Goal: Navigation & Orientation: Find specific page/section

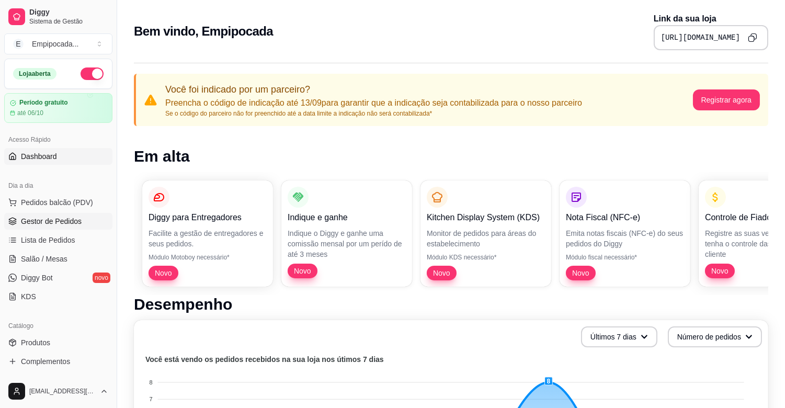
click at [72, 225] on span "Gestor de Pedidos" at bounding box center [51, 221] width 61 height 10
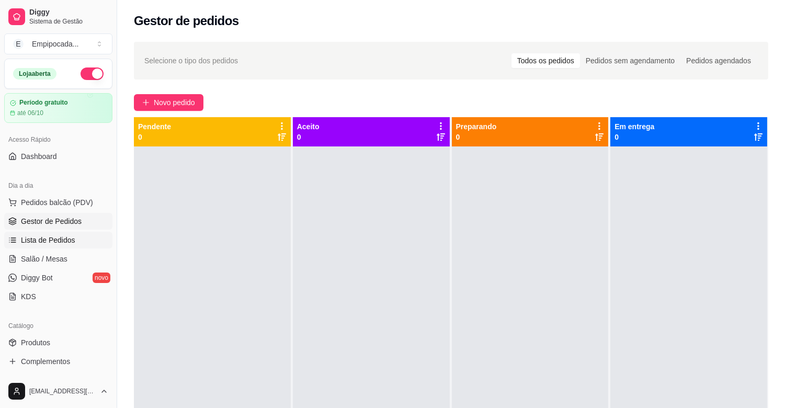
click at [56, 242] on span "Lista de Pedidos" at bounding box center [48, 240] width 54 height 10
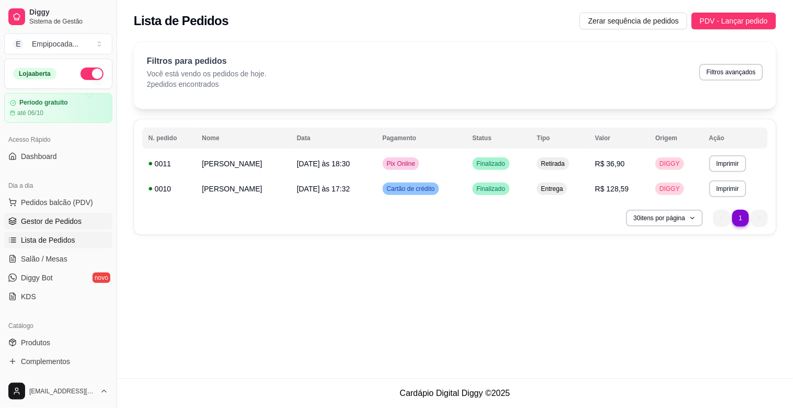
click at [56, 223] on span "Gestor de Pedidos" at bounding box center [51, 221] width 61 height 10
